Goal: Information Seeking & Learning: Learn about a topic

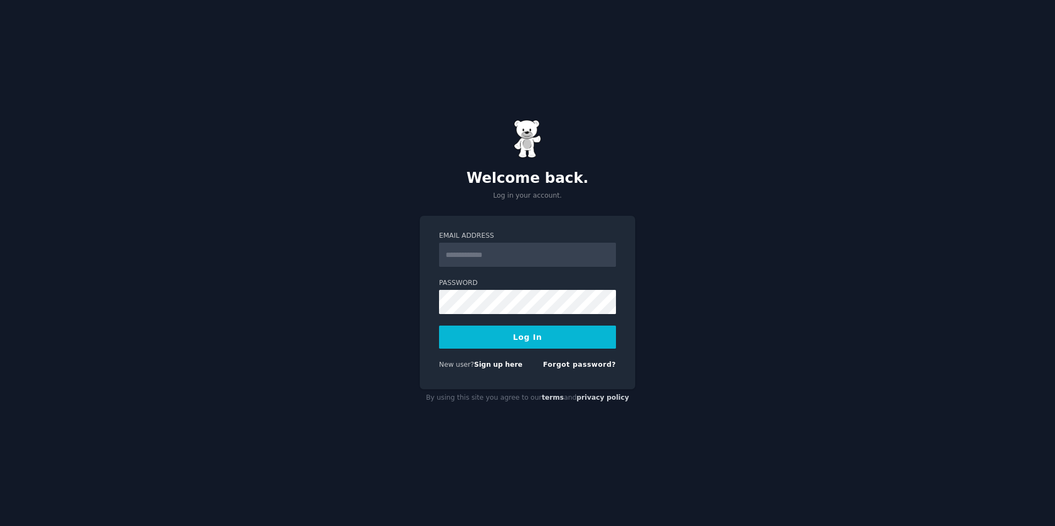
click at [509, 253] on input "Email Address" at bounding box center [527, 255] width 177 height 24
type input "**********"
click at [526, 332] on button "Log In" at bounding box center [527, 337] width 177 height 23
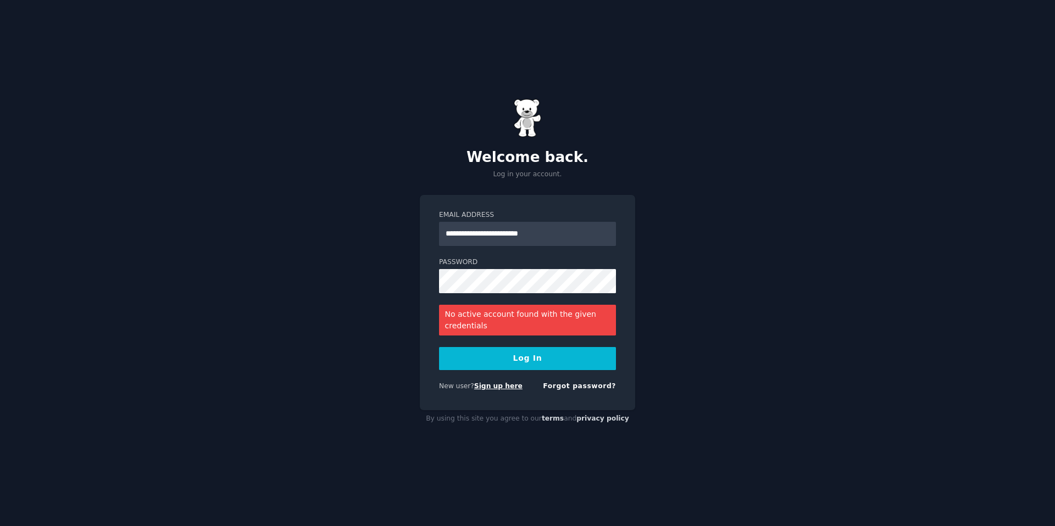
click at [501, 386] on link "Sign up here" at bounding box center [498, 386] width 48 height 8
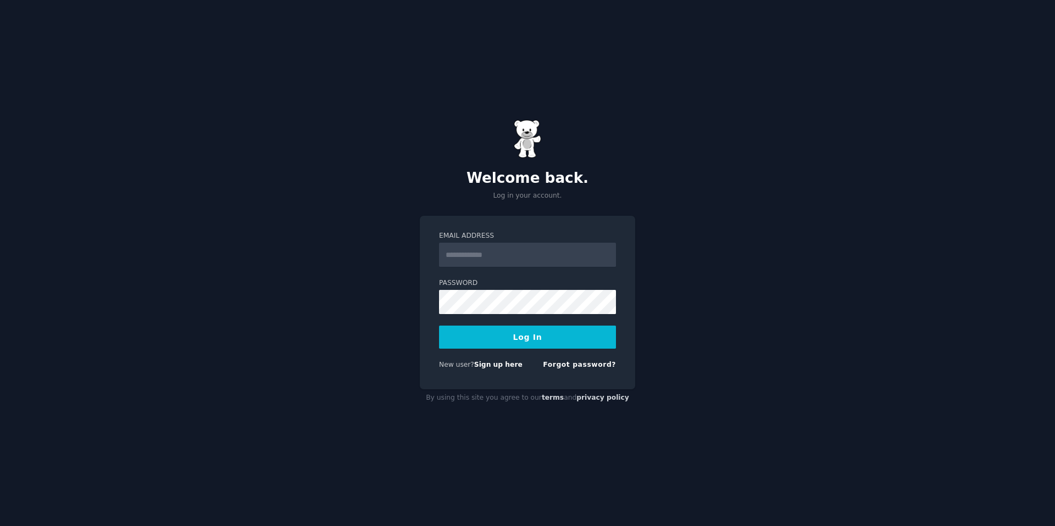
click at [494, 243] on input "Email Address" at bounding box center [527, 255] width 177 height 24
click at [515, 259] on input "Email Address" at bounding box center [527, 255] width 177 height 24
type input "**********"
click at [477, 338] on button "Log In" at bounding box center [527, 337] width 177 height 23
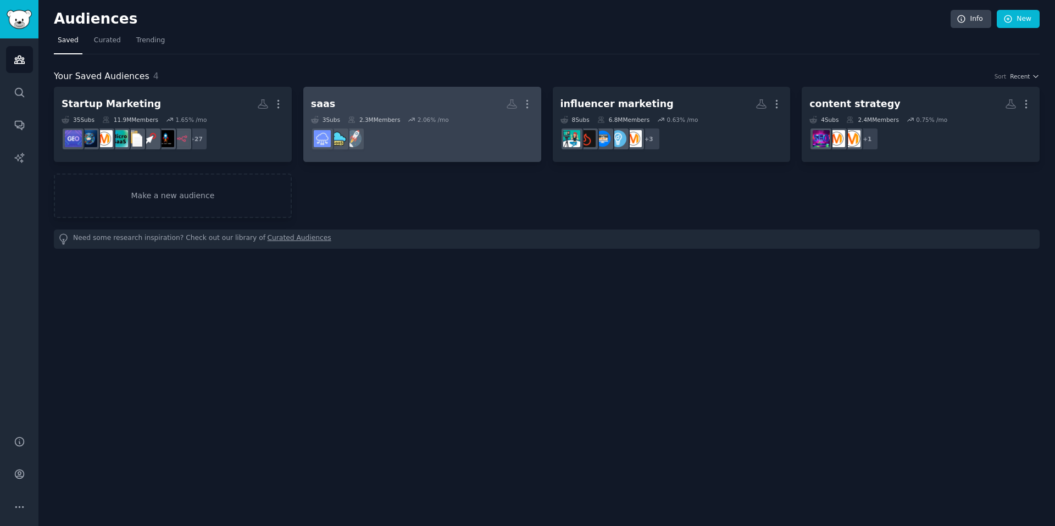
click at [395, 94] on h2 "saas More" at bounding box center [422, 103] width 222 height 19
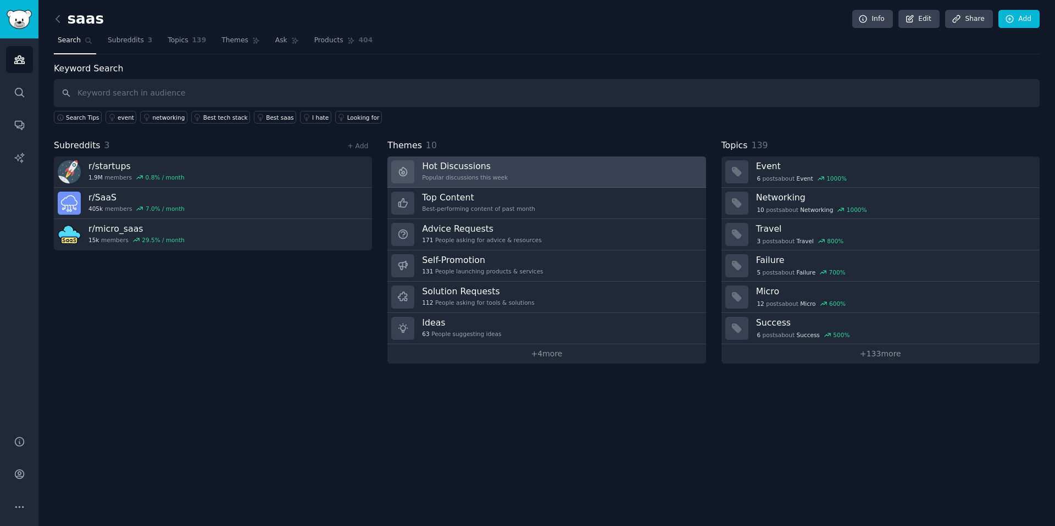
click at [498, 179] on div "Popular discussions this week" at bounding box center [465, 178] width 86 height 8
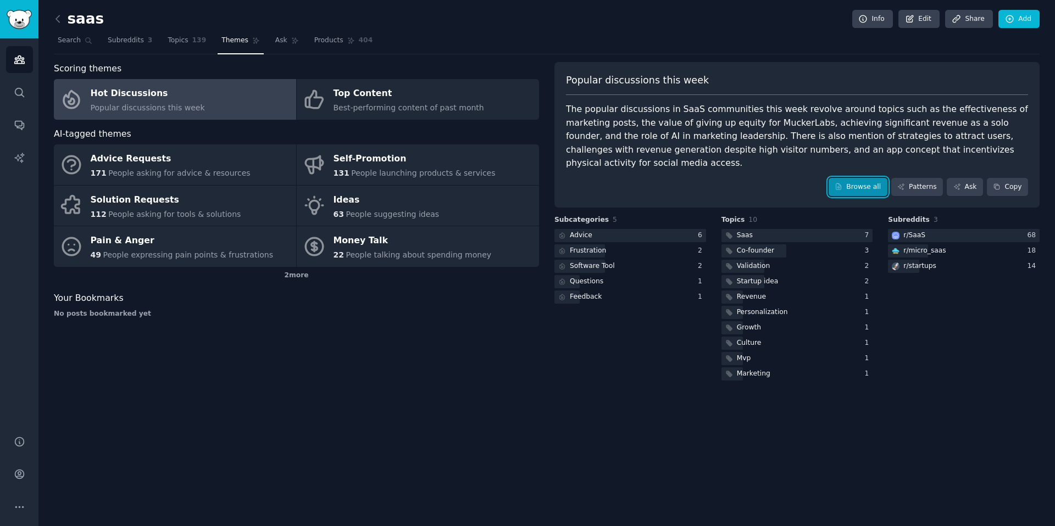
click at [866, 178] on link "Browse all" at bounding box center [857, 187] width 59 height 19
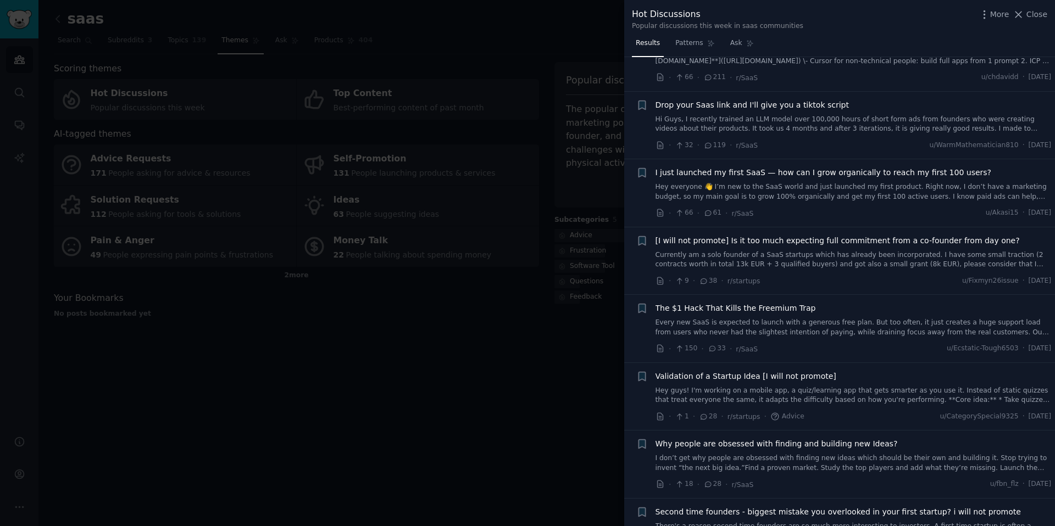
scroll to position [52, 0]
click at [761, 308] on span "The $1 Hack That Kills the Freemium Trap" at bounding box center [735, 308] width 160 height 12
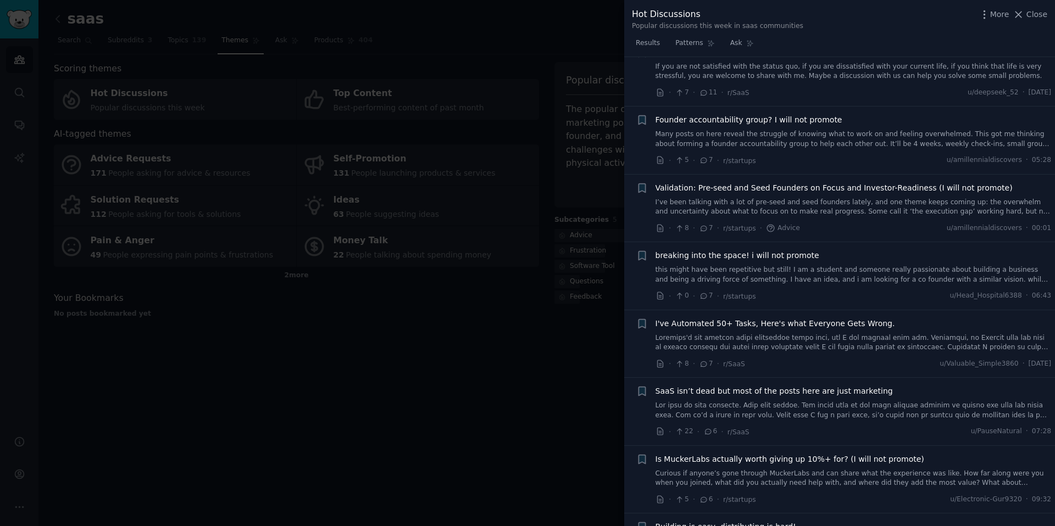
scroll to position [1715, 0]
